Goal: Information Seeking & Learning: Learn about a topic

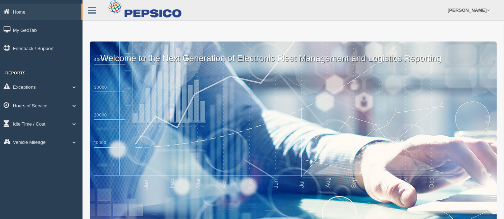
click at [72, 108] on span at bounding box center [74, 106] width 9 height 4
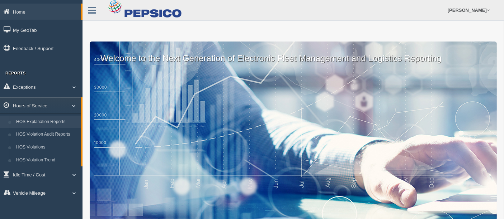
click at [62, 128] on link "HOS Explanation Reports" at bounding box center [47, 122] width 68 height 13
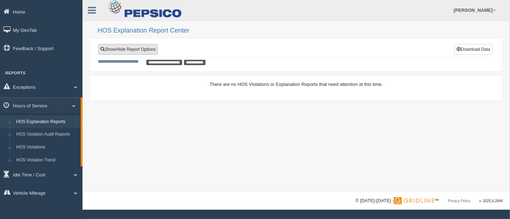
click at [122, 51] on link "Show/Hide Report Options" at bounding box center [128, 49] width 60 height 11
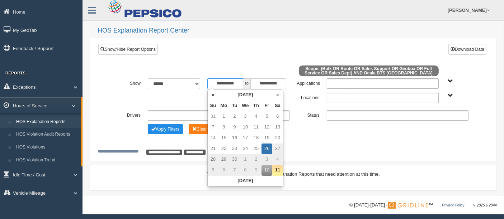
click at [238, 82] on input "**********" at bounding box center [225, 84] width 36 height 11
click at [215, 94] on th "«" at bounding box center [213, 95] width 11 height 11
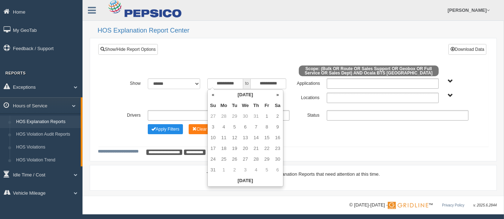
click at [215, 94] on th "«" at bounding box center [213, 95] width 11 height 11
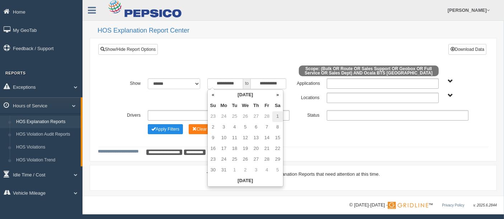
click at [275, 117] on td "1" at bounding box center [277, 117] width 11 height 11
type input "**********"
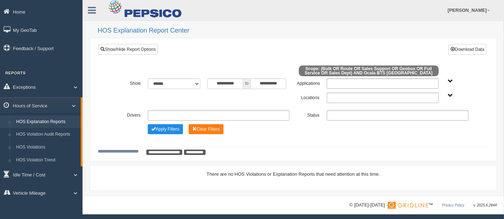
click at [305, 128] on div "Apply Filters Clear Filters" at bounding box center [293, 128] width 358 height 8
click at [176, 129] on button "Apply Filters" at bounding box center [165, 129] width 35 height 10
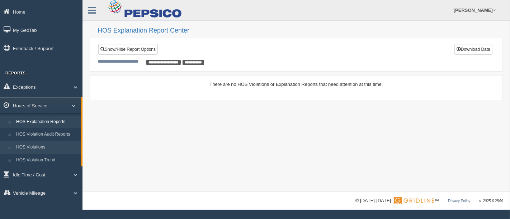
click at [49, 153] on link "HOS Violations" at bounding box center [47, 147] width 68 height 13
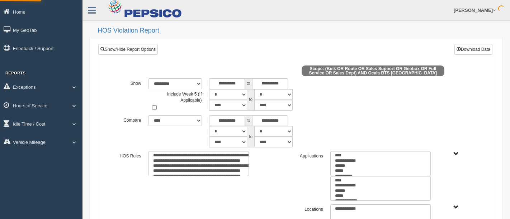
select select
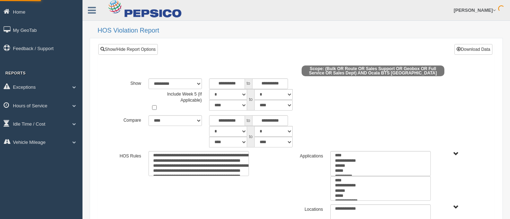
select select
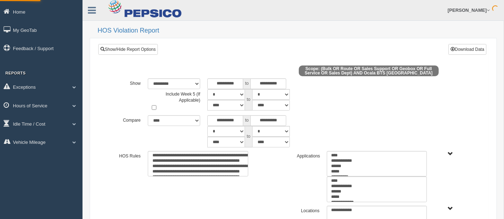
type input "*********"
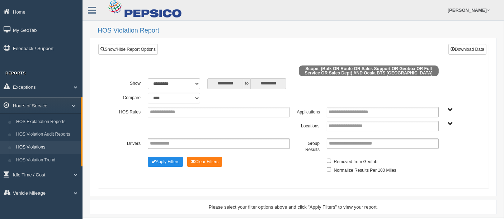
click at [451, 111] on span "Bulk Full Service Geobox Route Sales Dept Sales Support" at bounding box center [450, 110] width 5 height 5
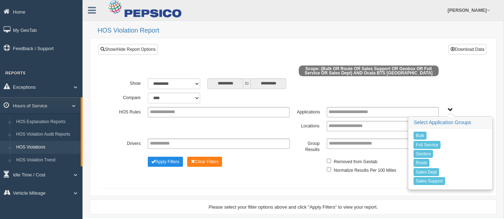
click at [451, 111] on span "Bulk Full Service Geobox Route Sales Dept Sales Support" at bounding box center [450, 110] width 5 height 5
